Goal: Transaction & Acquisition: Book appointment/travel/reservation

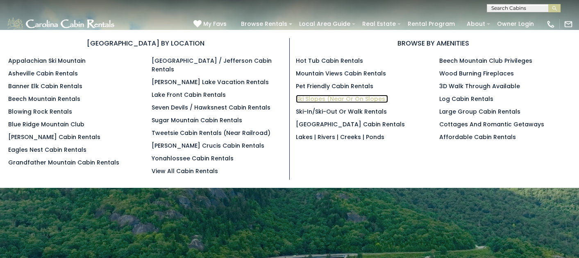
click at [312, 99] on link "Ski Slopes (Near or On Slopes)" at bounding box center [342, 99] width 92 height 8
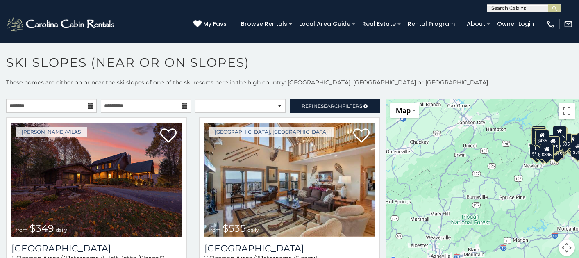
drag, startPoint x: 473, startPoint y: 210, endPoint x: 508, endPoint y: 178, distance: 47.6
click at [508, 178] on div "$349 $535 $375 $480 $400 $325 $460 $1,095 $315 $310 $230 $395 $400 $570 $695 $3…" at bounding box center [482, 182] width 193 height 167
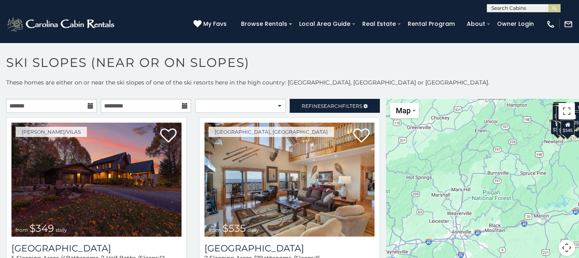
drag, startPoint x: 451, startPoint y: 195, endPoint x: 473, endPoint y: 170, distance: 32.8
click at [473, 170] on div "$349 $535 $375 $480 $400 $325 $460 $1,095 $315 $310 $230 $395 $400 $570 $695 $3…" at bounding box center [482, 182] width 193 height 167
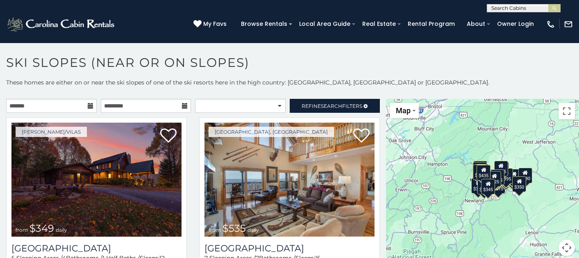
drag, startPoint x: 515, startPoint y: 147, endPoint x: 435, endPoint y: 206, distance: 99.6
click at [435, 206] on div "$349 $535 $375 $480 $400 $325 $460 $1,095 $315 $310 $230 $395 $400 $570 $695 $3…" at bounding box center [482, 182] width 193 height 167
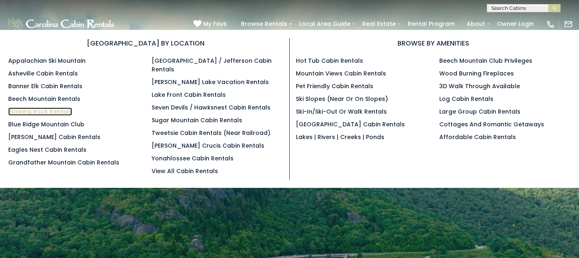
click at [59, 110] on link "Blowing Rock Rentals" at bounding box center [40, 111] width 64 height 8
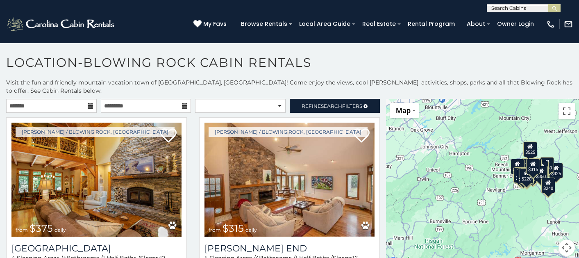
drag, startPoint x: 471, startPoint y: 207, endPoint x: 491, endPoint y: 198, distance: 22.0
click at [491, 198] on div "$375 $315 $695 $380 $299 $275 $125 $140 $325 $315 $375 $285 $250 $140 $675 $930…" at bounding box center [482, 182] width 193 height 167
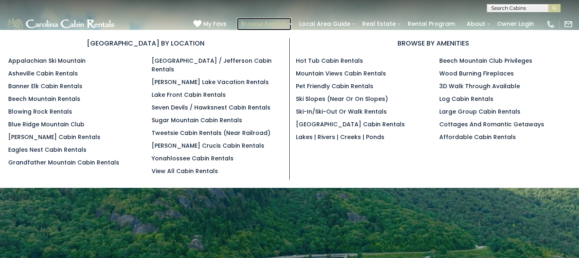
click at [284, 19] on link "Browse Rentals" at bounding box center [264, 24] width 54 height 13
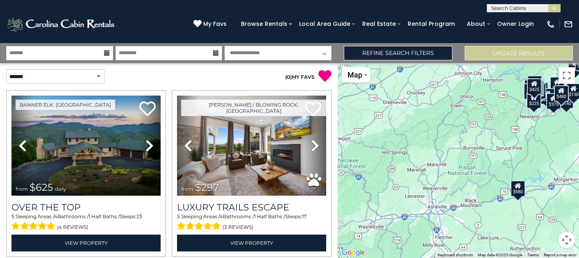
drag, startPoint x: 429, startPoint y: 175, endPoint x: 515, endPoint y: 138, distance: 93.2
click at [515, 138] on div "$625 $297 $175 $165 $300 $580 $290 $424 $395 $270 $185 $265 $230 $550 $349 $230…" at bounding box center [458, 160] width 241 height 195
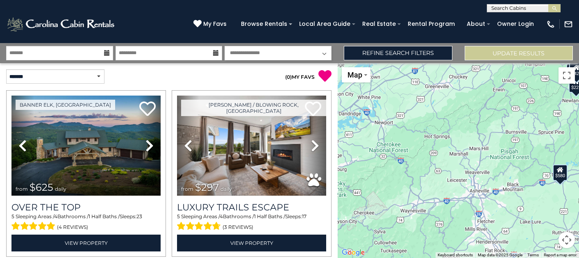
drag, startPoint x: 439, startPoint y: 170, endPoint x: 482, endPoint y: 154, distance: 45.9
click at [482, 154] on div "$625 $297 $175 $165 $300 $580 $290 $424 $395 $270 $185 $265 $230 $550 $349 $230…" at bounding box center [458, 160] width 241 height 195
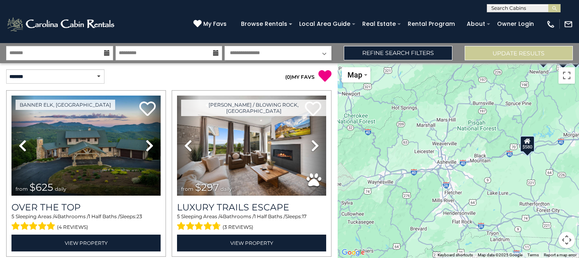
drag, startPoint x: 449, startPoint y: 156, endPoint x: 413, endPoint y: 129, distance: 45.0
click at [413, 129] on div "$625 $297 $175 $165 $300 $580 $290 $424 $395 $270 $185 $265 $230 $550 $349 $230…" at bounding box center [458, 160] width 241 height 195
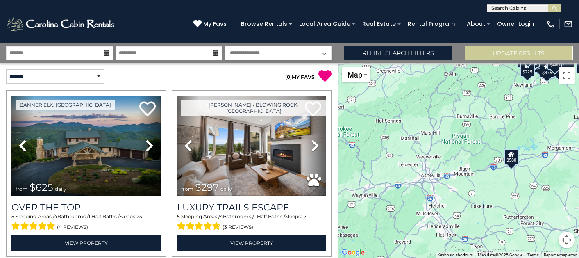
drag, startPoint x: 542, startPoint y: 195, endPoint x: 544, endPoint y: 206, distance: 11.6
click at [544, 206] on div "$625 $297 $175 $165 $300 $580 $290 $424 $395 $270 $185 $265 $230 $550 $349 $230…" at bounding box center [458, 160] width 241 height 195
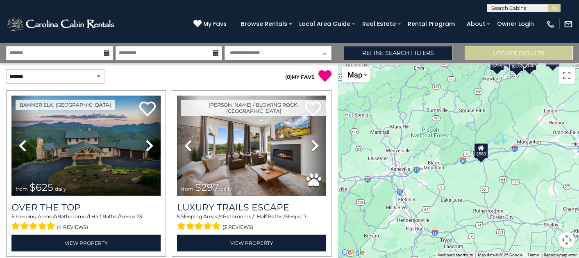
drag, startPoint x: 480, startPoint y: 181, endPoint x: 449, endPoint y: 174, distance: 32.1
click at [449, 174] on div "$625 $297 $175 $165 $300 $580 $290 $424 $395 $270 $185 $265 $230 $550 $349 $230…" at bounding box center [458, 160] width 241 height 195
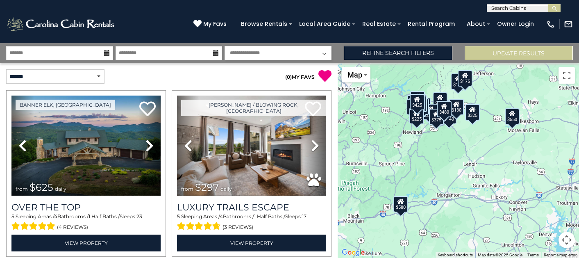
drag, startPoint x: 442, startPoint y: 128, endPoint x: 386, endPoint y: 178, distance: 74.5
click at [386, 178] on div "$625 $297 $175 $165 $300 $580 $290 $424 $395 $270 $185 $265 $230 $550 $349 $230…" at bounding box center [458, 160] width 241 height 195
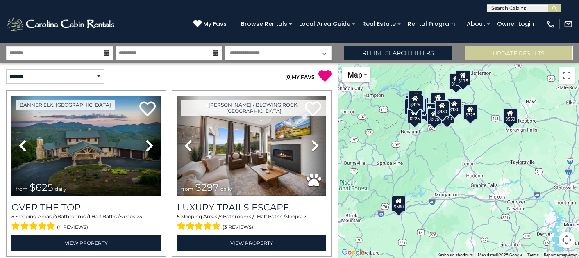
click at [403, 204] on div "$580" at bounding box center [398, 203] width 15 height 16
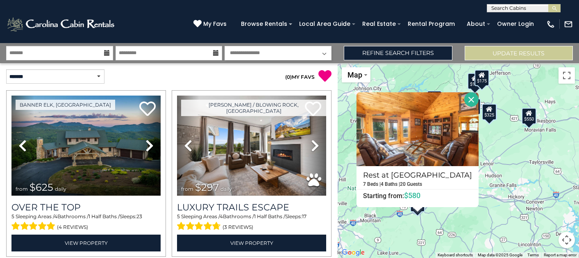
click at [486, 112] on div "$325" at bounding box center [489, 112] width 15 height 16
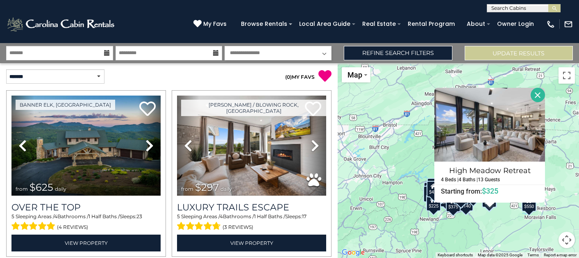
click at [429, 195] on div "$425" at bounding box center [433, 188] width 15 height 16
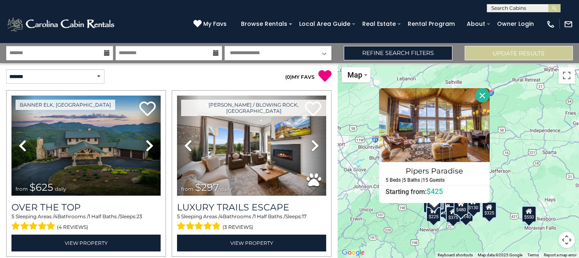
click at [435, 215] on div "$225" at bounding box center [433, 213] width 15 height 16
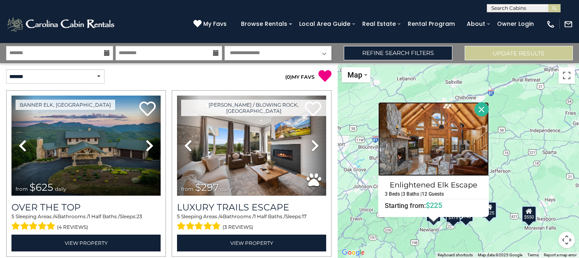
click at [422, 154] on img at bounding box center [433, 139] width 111 height 74
click at [427, 147] on img at bounding box center [433, 139] width 111 height 74
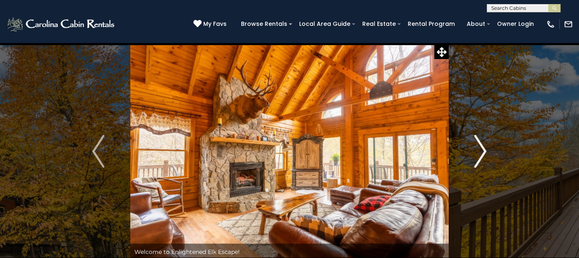
click at [481, 152] on img "Next" at bounding box center [480, 151] width 12 height 33
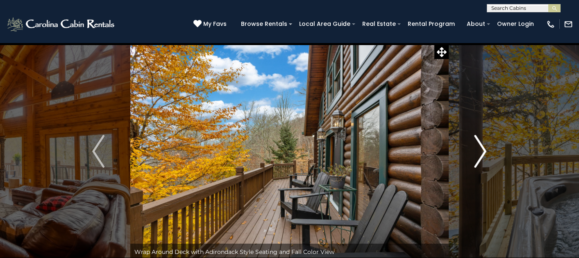
click at [481, 152] on img "Next" at bounding box center [480, 151] width 12 height 33
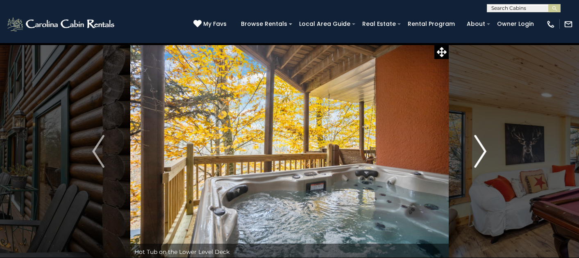
click at [481, 152] on img "Next" at bounding box center [480, 151] width 12 height 33
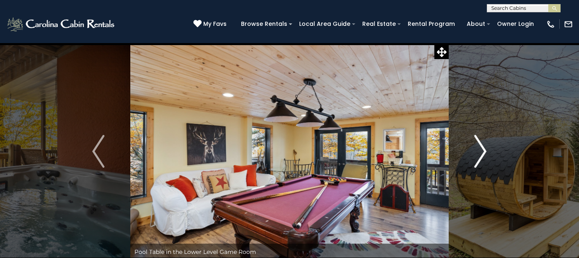
click at [481, 152] on img "Next" at bounding box center [480, 151] width 12 height 33
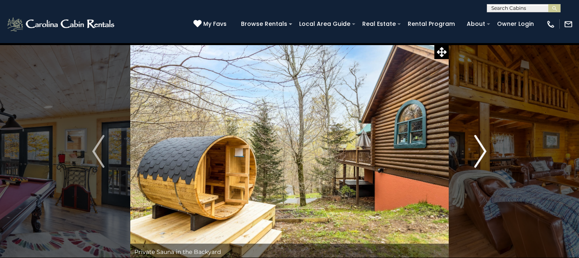
click at [481, 152] on img "Next" at bounding box center [480, 151] width 12 height 33
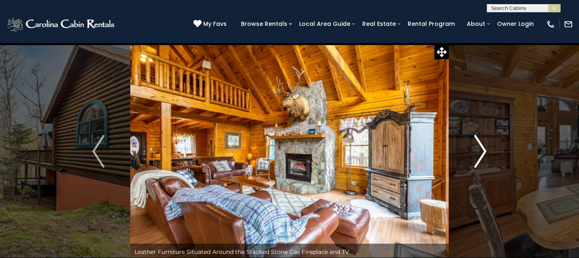
click at [481, 152] on img "Next" at bounding box center [480, 151] width 12 height 33
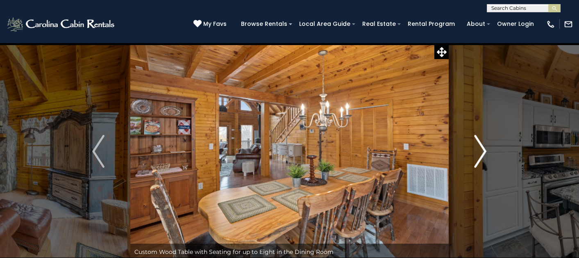
click at [481, 152] on img "Next" at bounding box center [480, 151] width 12 height 33
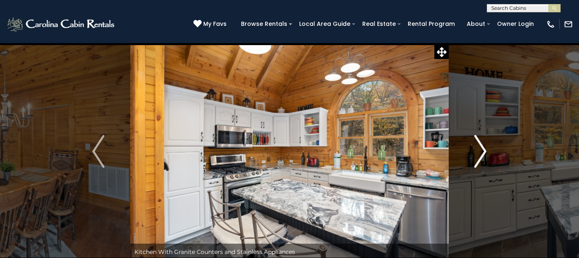
click at [481, 152] on img "Next" at bounding box center [480, 151] width 12 height 33
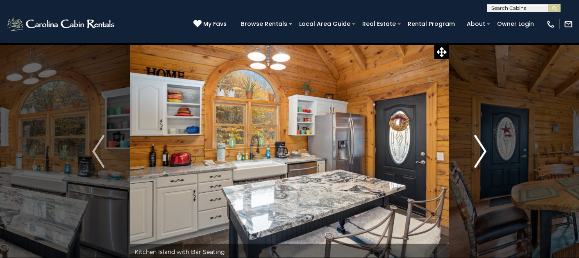
click at [481, 152] on img "Next" at bounding box center [480, 151] width 12 height 33
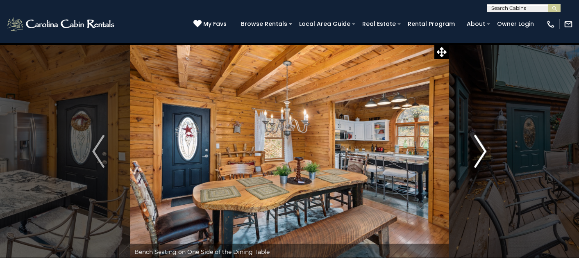
click at [481, 152] on img "Next" at bounding box center [480, 151] width 12 height 33
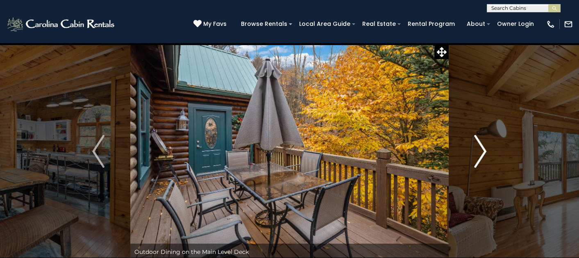
click at [481, 152] on img "Next" at bounding box center [480, 151] width 12 height 33
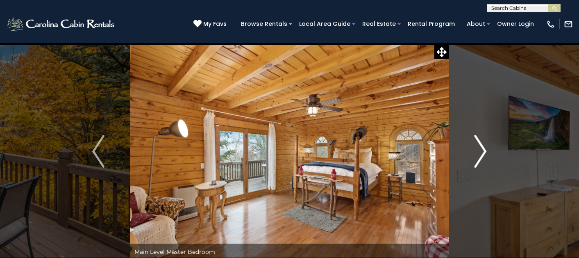
click at [481, 152] on img "Next" at bounding box center [480, 151] width 12 height 33
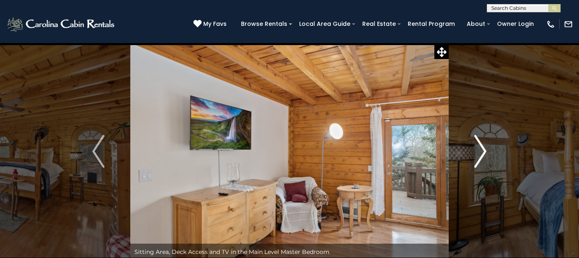
click at [481, 152] on img "Next" at bounding box center [480, 151] width 12 height 33
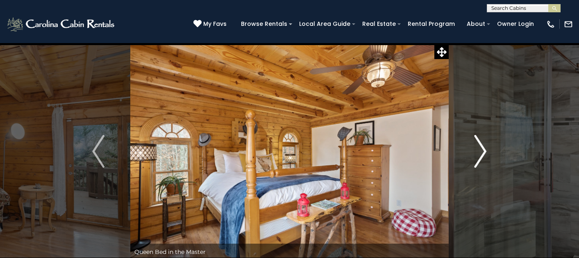
click at [481, 156] on img "Next" at bounding box center [480, 151] width 12 height 33
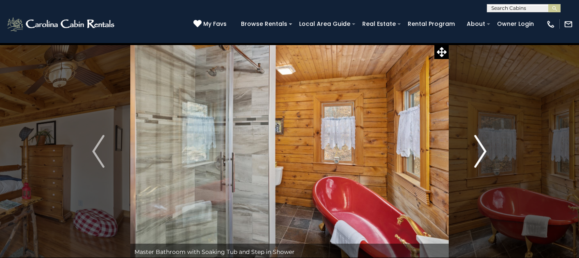
click at [480, 154] on img "Next" at bounding box center [480, 151] width 12 height 33
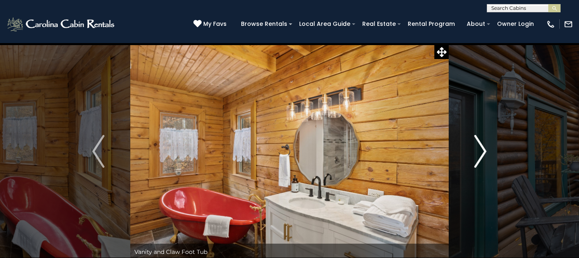
click at [480, 154] on img "Next" at bounding box center [480, 151] width 12 height 33
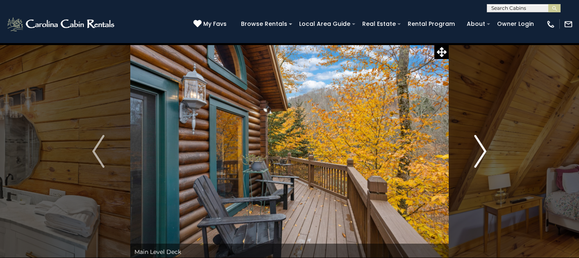
click at [476, 152] on img "Next" at bounding box center [480, 151] width 12 height 33
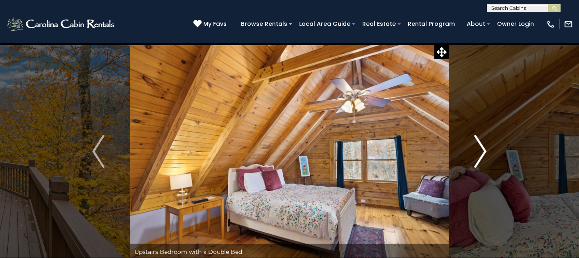
click at [476, 152] on img "Next" at bounding box center [480, 151] width 12 height 33
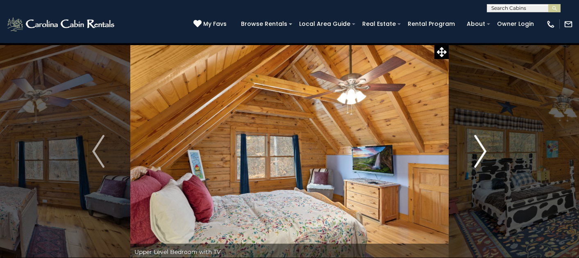
click at [476, 152] on img "Next" at bounding box center [480, 151] width 12 height 33
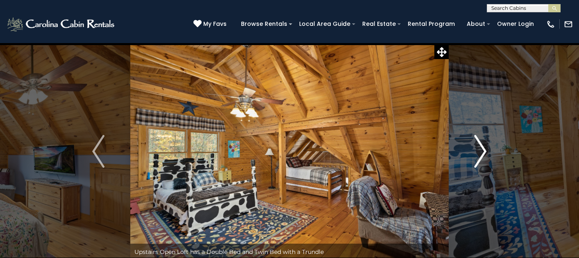
click at [484, 143] on img "Next" at bounding box center [480, 151] width 12 height 33
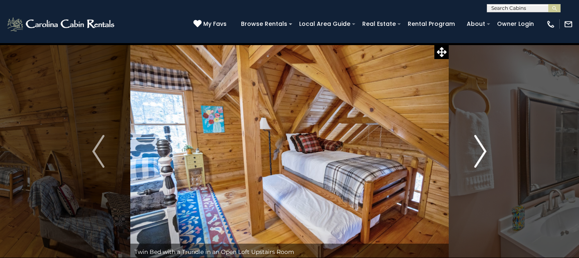
click at [484, 143] on img "Next" at bounding box center [480, 151] width 12 height 33
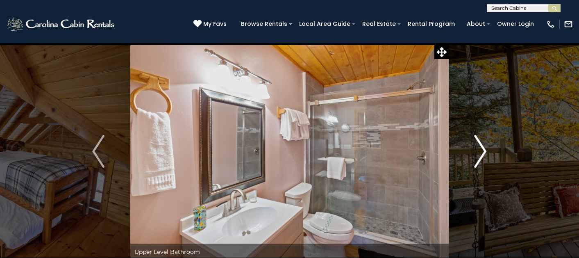
click at [484, 143] on img "Next" at bounding box center [480, 151] width 12 height 33
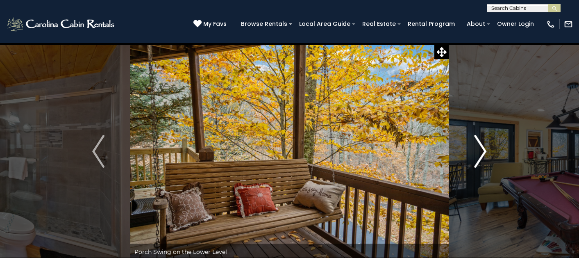
click at [484, 143] on img "Next" at bounding box center [480, 151] width 12 height 33
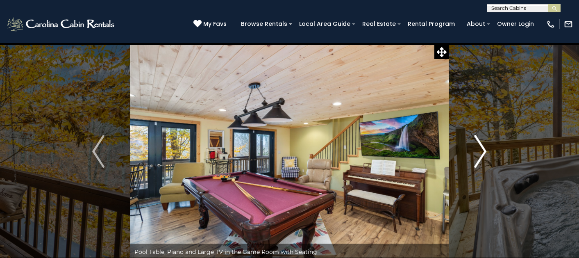
click at [483, 143] on img "Next" at bounding box center [480, 151] width 12 height 33
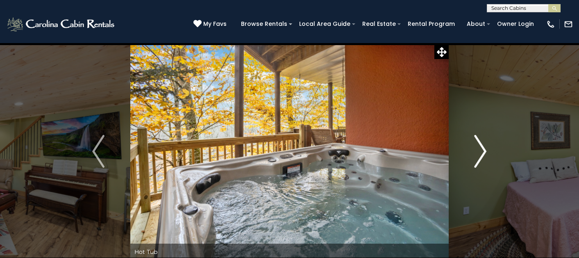
click at [483, 143] on img "Next" at bounding box center [480, 151] width 12 height 33
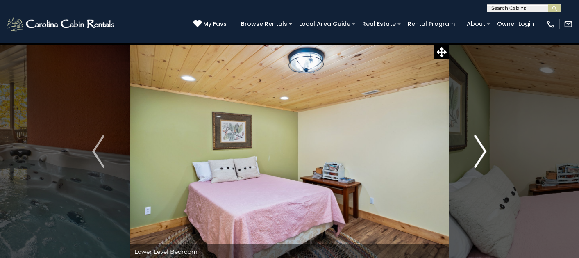
click at [483, 143] on img "Next" at bounding box center [480, 151] width 12 height 33
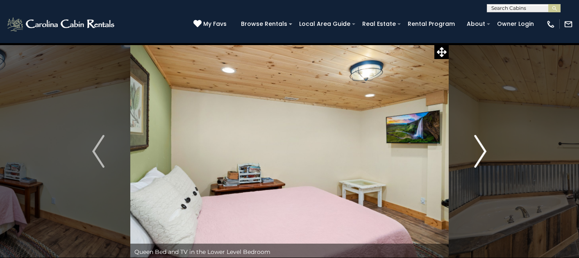
click at [483, 143] on img "Next" at bounding box center [480, 151] width 12 height 33
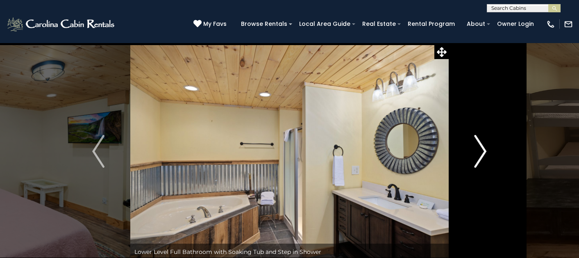
click at [483, 143] on img "Next" at bounding box center [480, 151] width 12 height 33
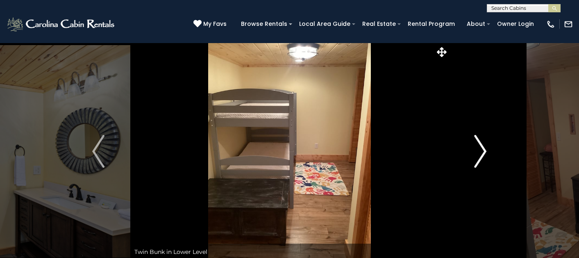
click at [483, 143] on img "Next" at bounding box center [480, 151] width 12 height 33
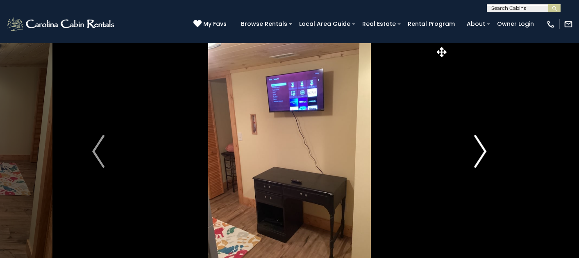
click at [483, 143] on img "Next" at bounding box center [480, 151] width 12 height 33
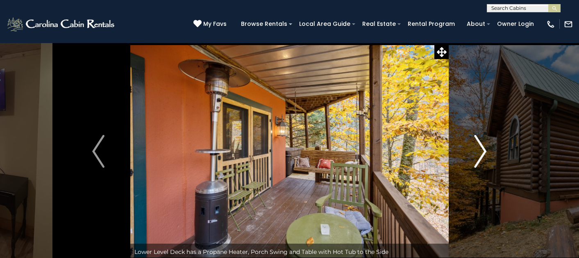
click at [483, 143] on img "Next" at bounding box center [480, 151] width 12 height 33
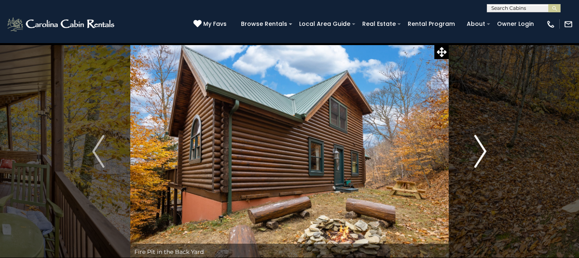
click at [483, 144] on img "Next" at bounding box center [480, 151] width 12 height 33
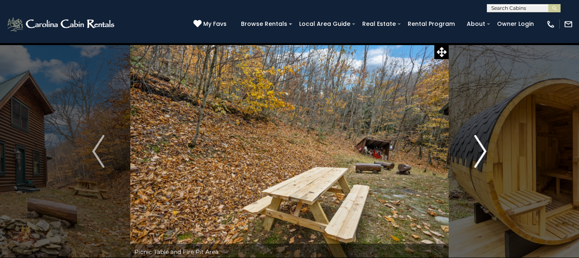
click at [483, 144] on img "Next" at bounding box center [480, 151] width 12 height 33
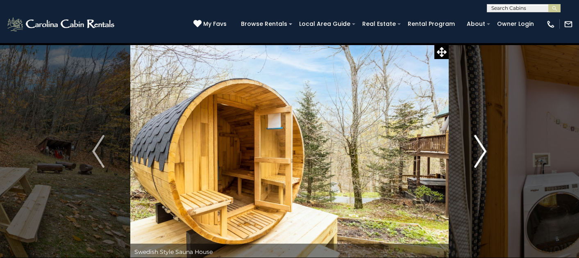
click at [483, 144] on img "Next" at bounding box center [480, 151] width 12 height 33
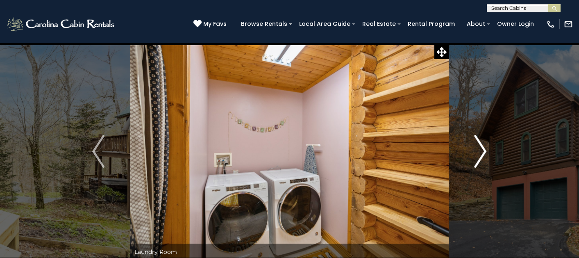
click at [483, 144] on img "Next" at bounding box center [480, 151] width 12 height 33
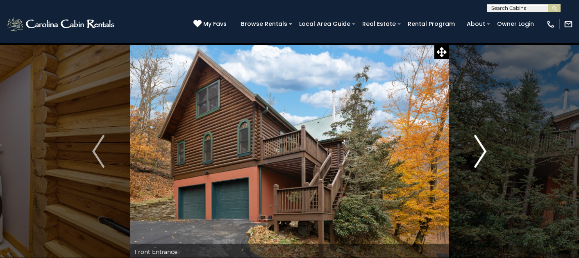
click at [483, 144] on img "Next" at bounding box center [480, 151] width 12 height 33
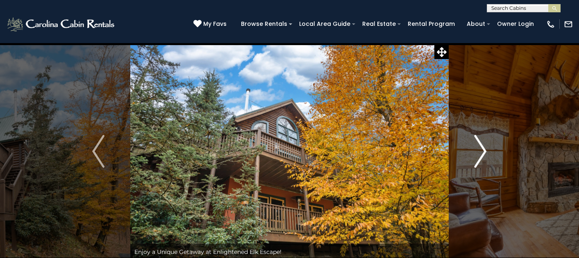
click at [483, 144] on img "Next" at bounding box center [480, 151] width 12 height 33
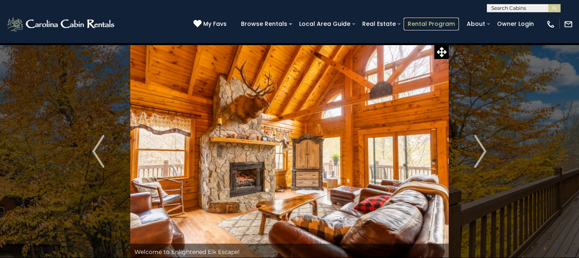
click at [445, 23] on link "Rental Program" at bounding box center [430, 24] width 55 height 13
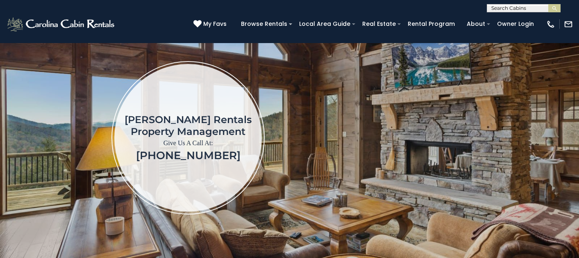
scroll to position [71, 0]
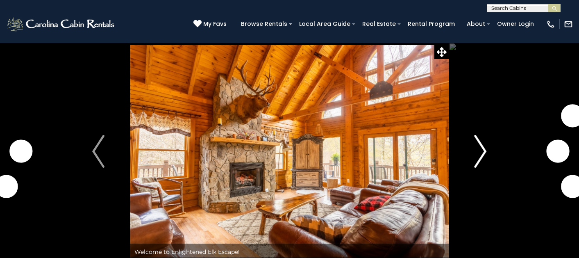
click at [477, 153] on img "Next" at bounding box center [480, 151] width 12 height 33
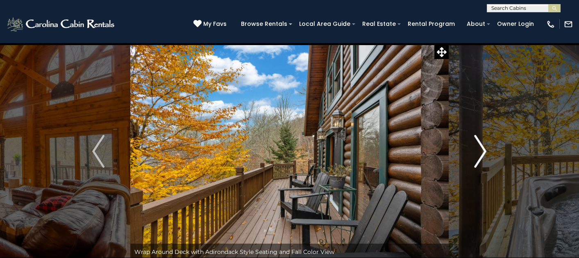
click at [481, 161] on img "Next" at bounding box center [480, 151] width 12 height 33
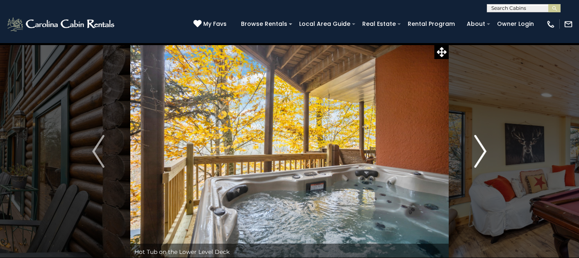
click at [481, 161] on img "Next" at bounding box center [480, 151] width 12 height 33
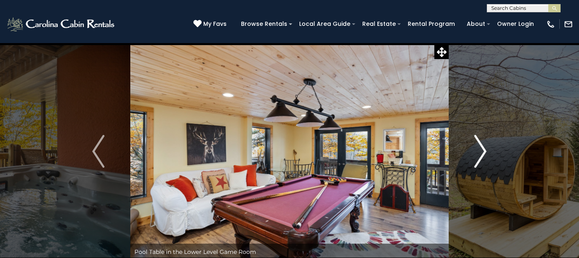
click at [481, 160] on img "Next" at bounding box center [480, 151] width 12 height 33
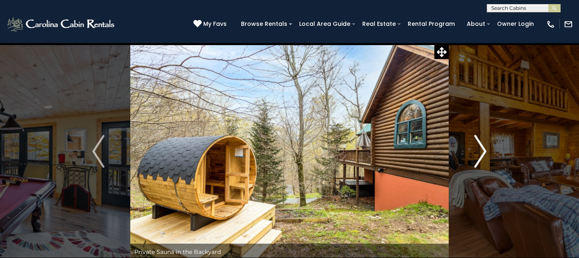
click at [477, 143] on img "Next" at bounding box center [480, 151] width 12 height 33
